Goal: Information Seeking & Learning: Check status

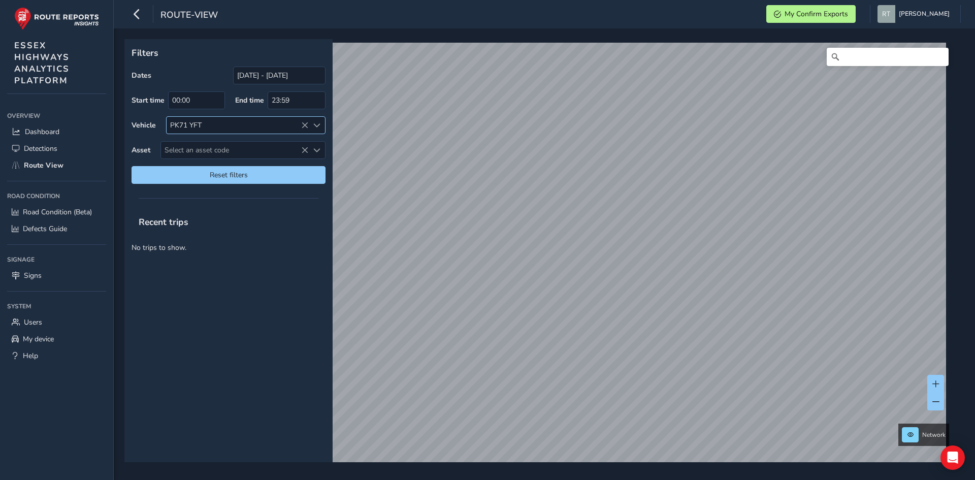
click at [305, 124] on icon at bounding box center [304, 125] width 7 height 7
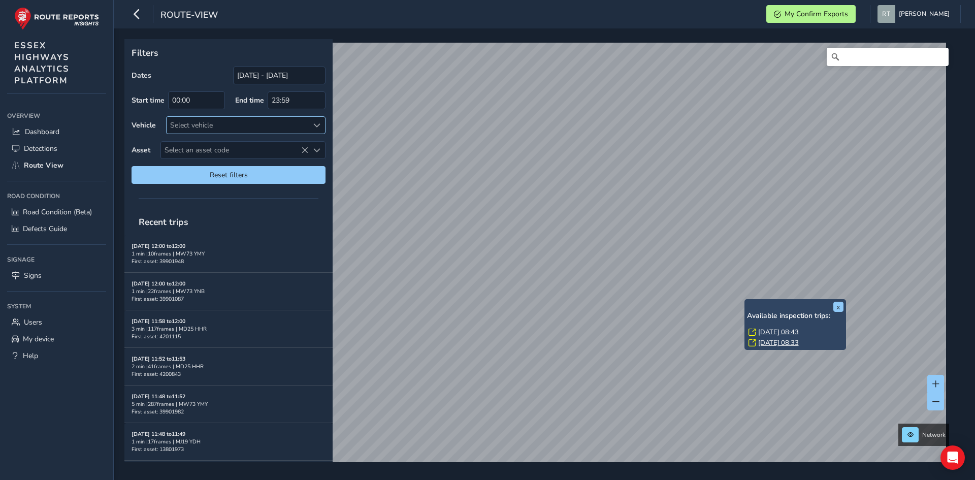
click at [767, 330] on link "[DATE] 08:43" at bounding box center [778, 332] width 41 height 9
